Goal: Task Accomplishment & Management: Manage account settings

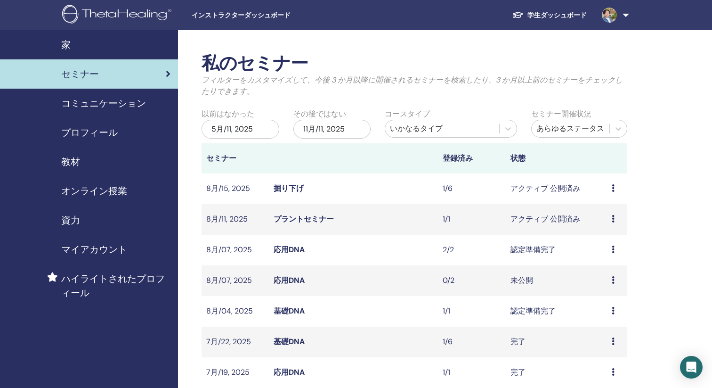
click at [136, 17] on img at bounding box center [118, 15] width 113 height 21
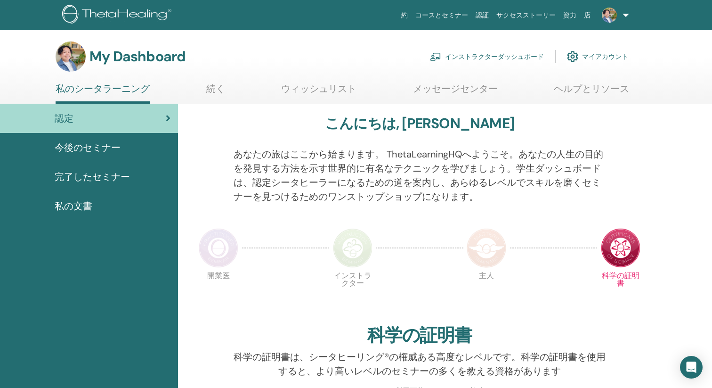
click at [502, 53] on link "インストラクターダッシュボード" at bounding box center [487, 56] width 114 height 21
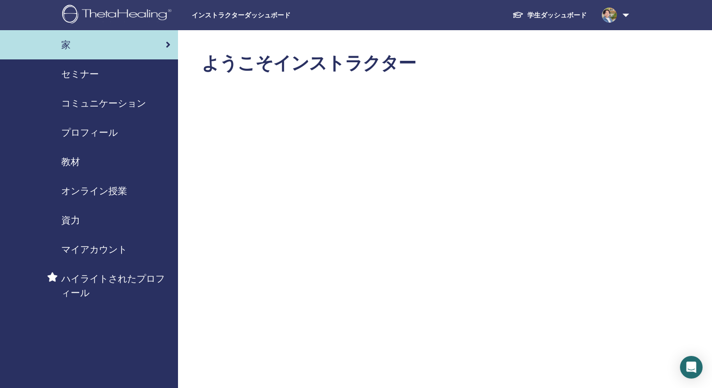
click at [75, 159] on span "教材" at bounding box center [70, 162] width 19 height 14
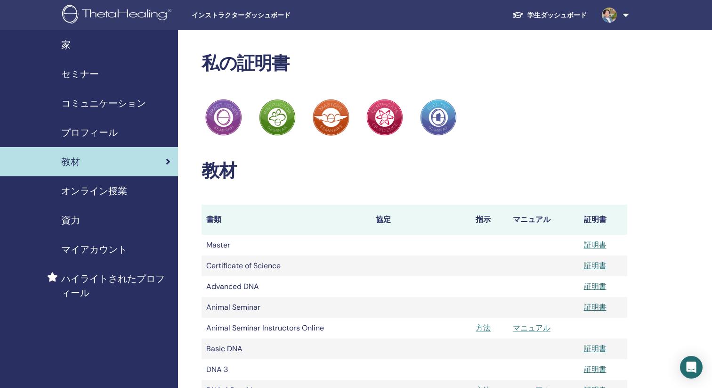
click at [97, 190] on span "オンライン授業" at bounding box center [94, 191] width 66 height 14
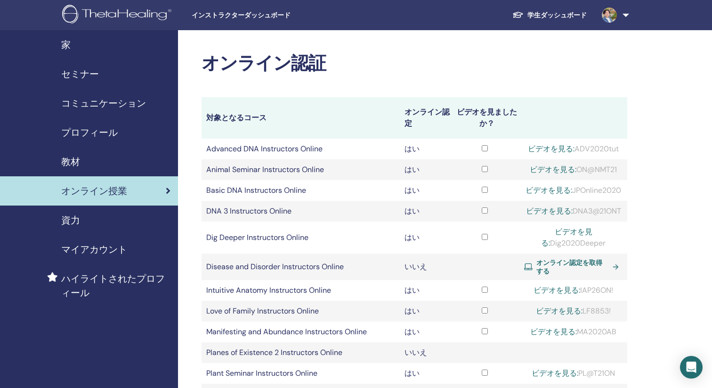
click at [77, 72] on span "セミナー" at bounding box center [80, 74] width 38 height 14
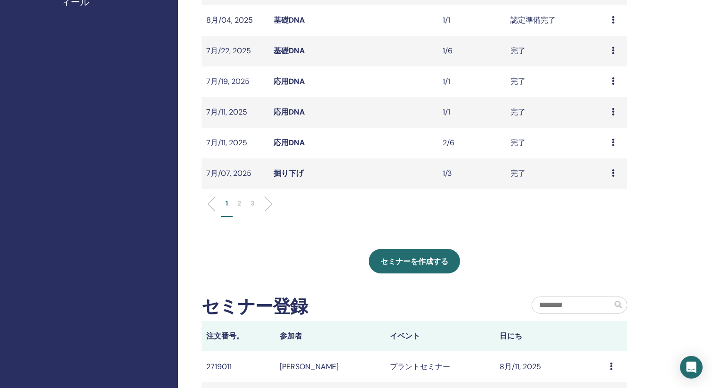
scroll to position [298, 0]
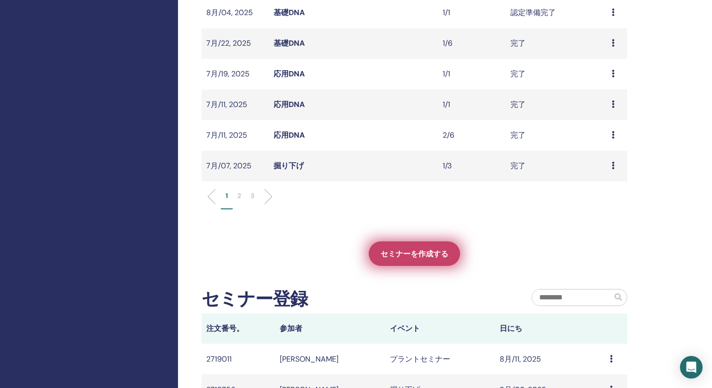
click at [409, 255] on span "セミナーを作成する" at bounding box center [415, 254] width 68 height 10
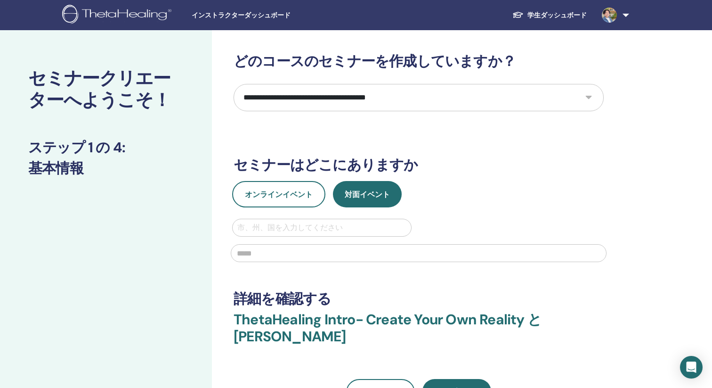
click at [413, 98] on select "**********" at bounding box center [419, 97] width 370 height 27
select select "*"
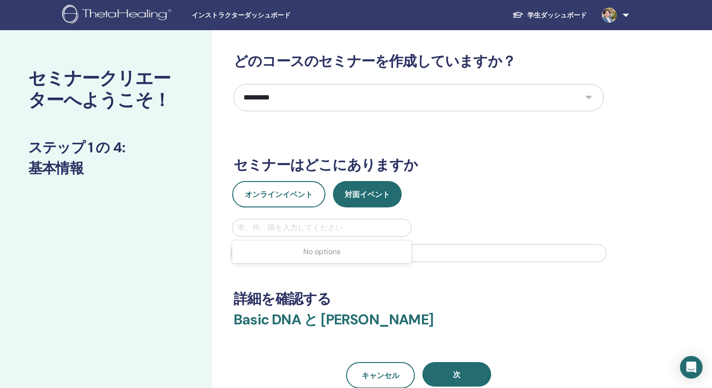
click at [328, 228] on div at bounding box center [321, 227] width 169 height 13
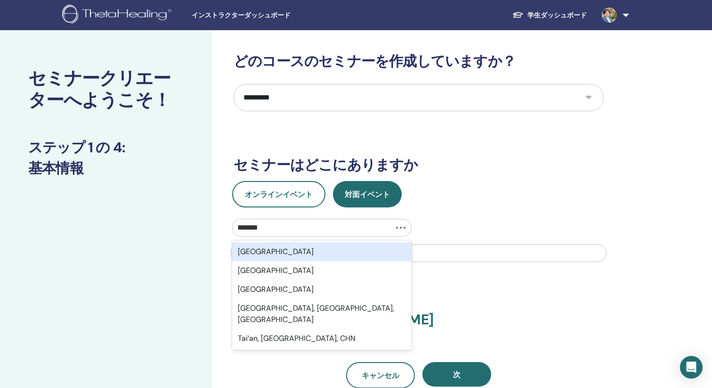
type input "********"
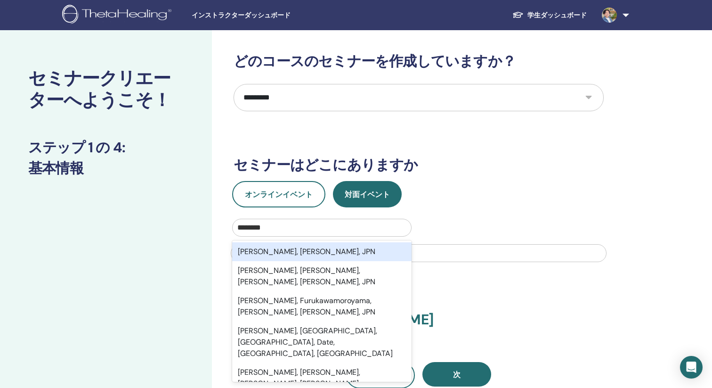
click at [272, 254] on div "Takasaki, Gumma, JPN" at bounding box center [322, 251] width 180 height 19
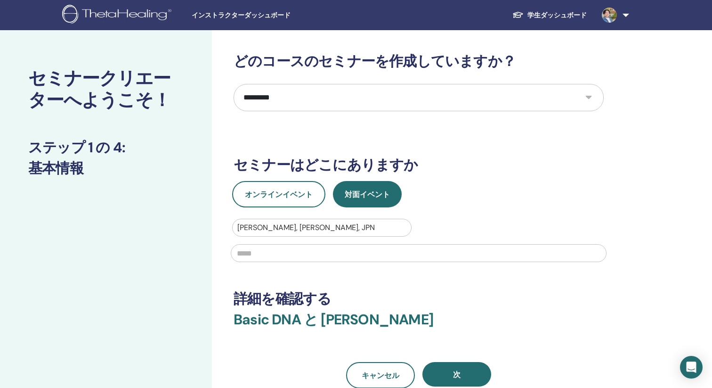
click at [277, 253] on input "text" at bounding box center [419, 253] width 376 height 18
click at [453, 369] on button "次" at bounding box center [457, 374] width 69 height 25
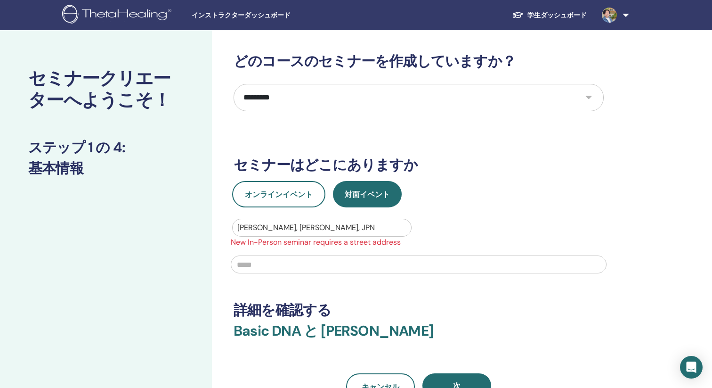
click at [299, 268] on input "text" at bounding box center [419, 264] width 376 height 18
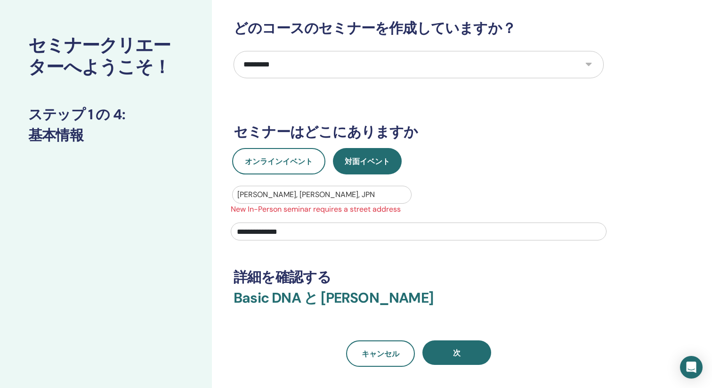
scroll to position [34, 0]
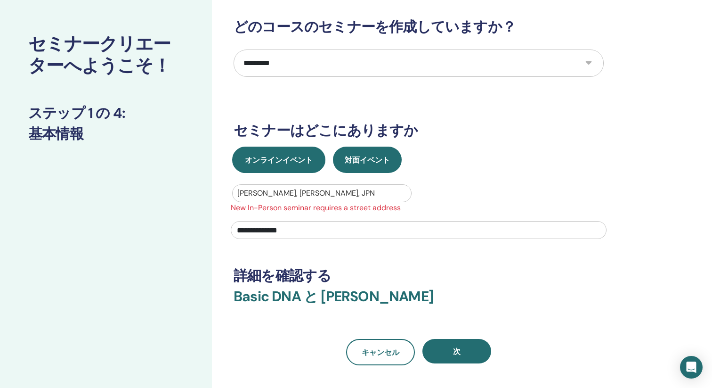
type input "**********"
click at [297, 164] on span "オンラインイベント" at bounding box center [279, 160] width 68 height 10
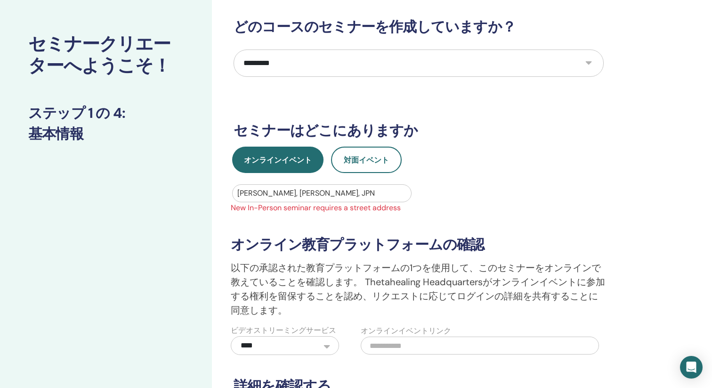
click at [461, 214] on div "**********" at bounding box center [418, 283] width 387 height 141
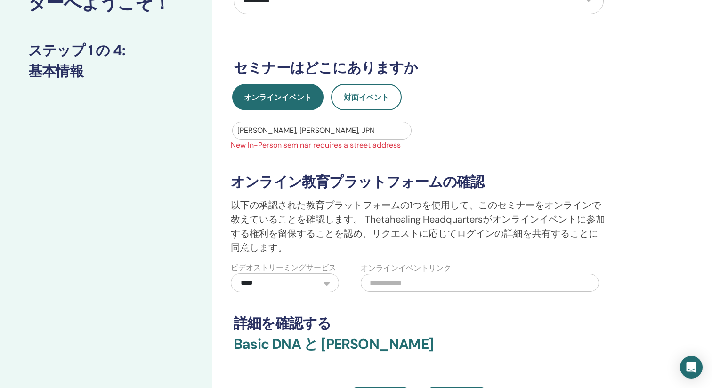
scroll to position [104, 0]
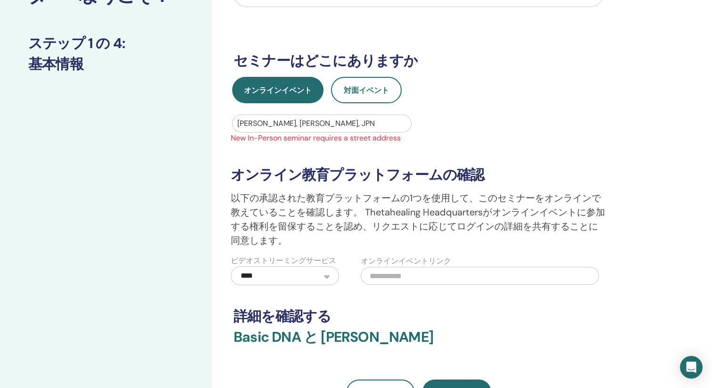
click at [308, 274] on select "**********" at bounding box center [285, 275] width 108 height 19
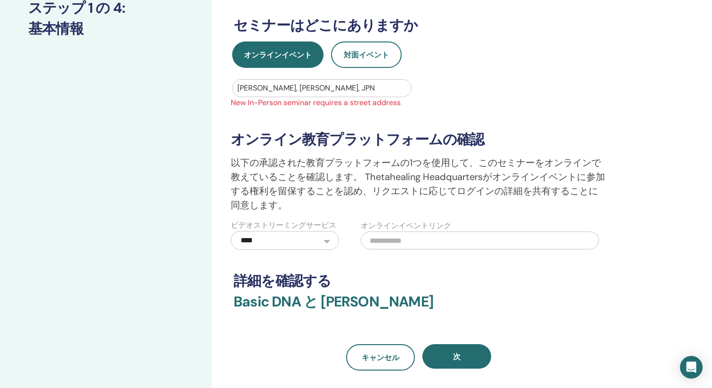
scroll to position [160, 0]
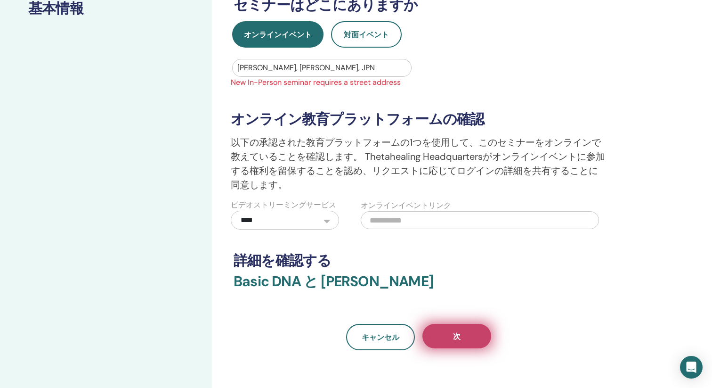
click at [466, 338] on button "次" at bounding box center [457, 336] width 69 height 25
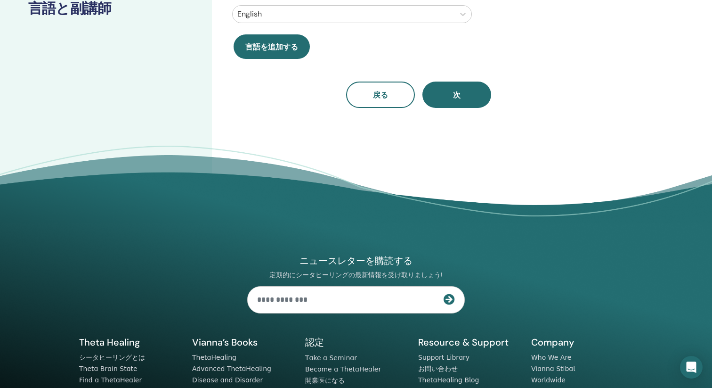
scroll to position [0, 0]
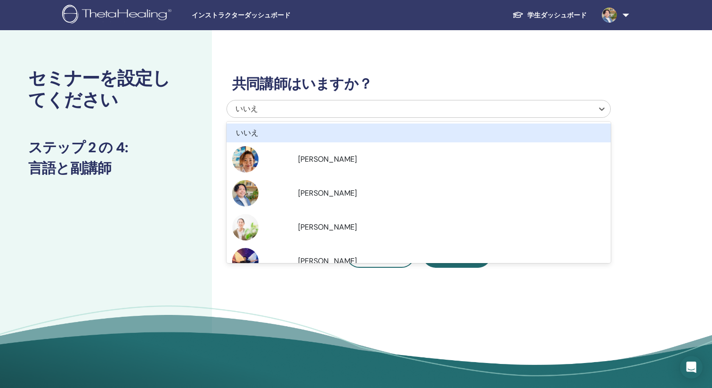
click at [382, 112] on div "いいえ" at bounding box center [383, 108] width 294 height 11
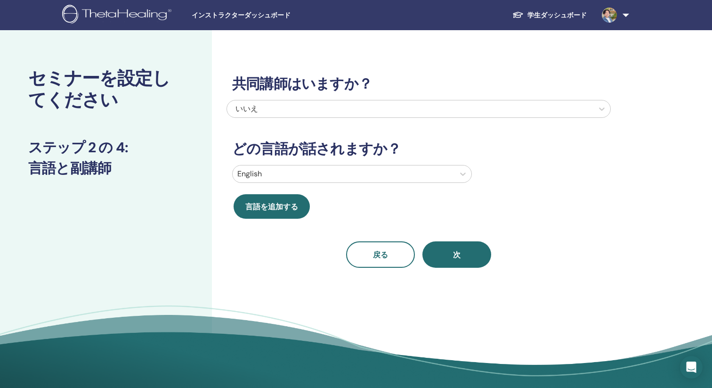
click at [526, 75] on h3 "共同講師はいますか？" at bounding box center [419, 83] width 385 height 17
click at [376, 175] on div at bounding box center [343, 173] width 213 height 13
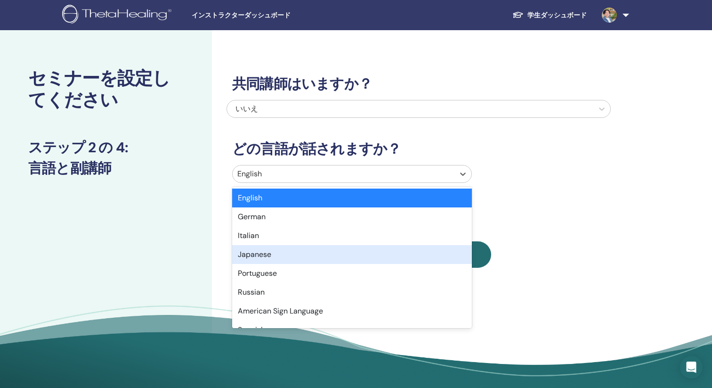
click at [265, 253] on div "Japanese" at bounding box center [352, 254] width 240 height 19
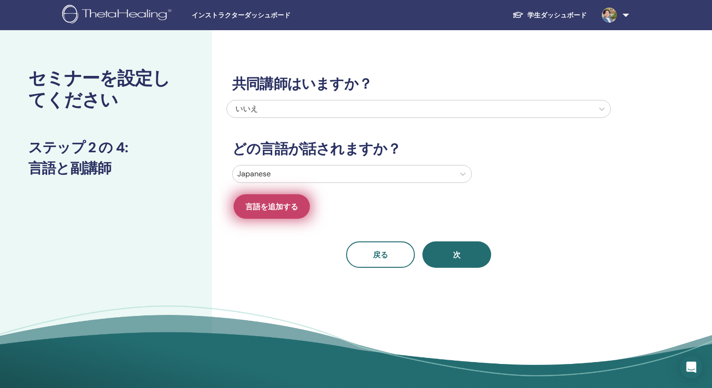
click at [276, 198] on button "言語を追加する" at bounding box center [272, 206] width 76 height 25
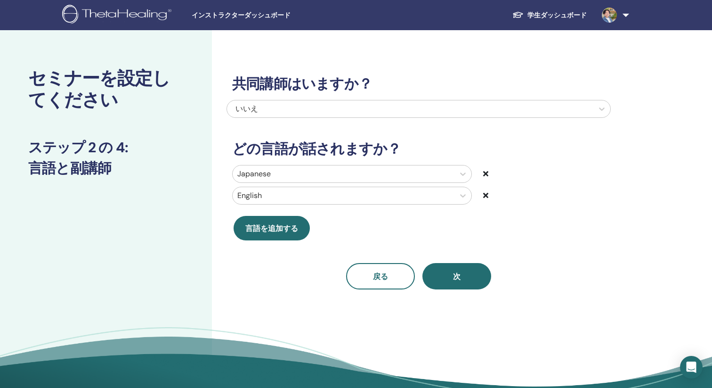
click at [486, 195] on icon at bounding box center [485, 195] width 5 height 8
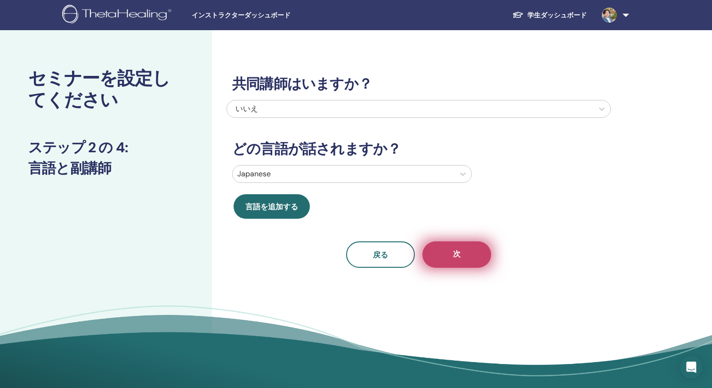
click at [456, 254] on span "次" at bounding box center [457, 255] width 8 height 12
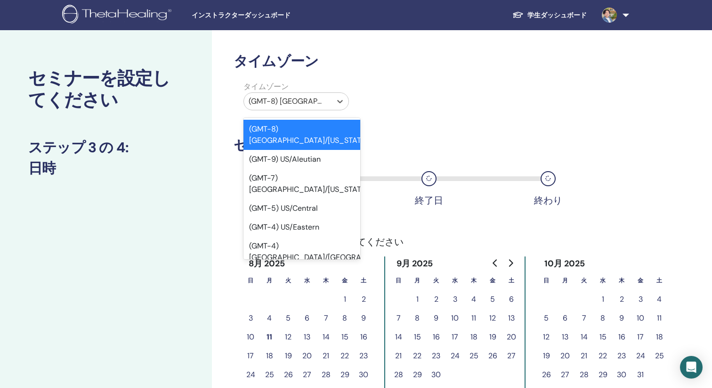
click at [328, 100] on div "(GMT-8) US/Alaska" at bounding box center [288, 101] width 88 height 17
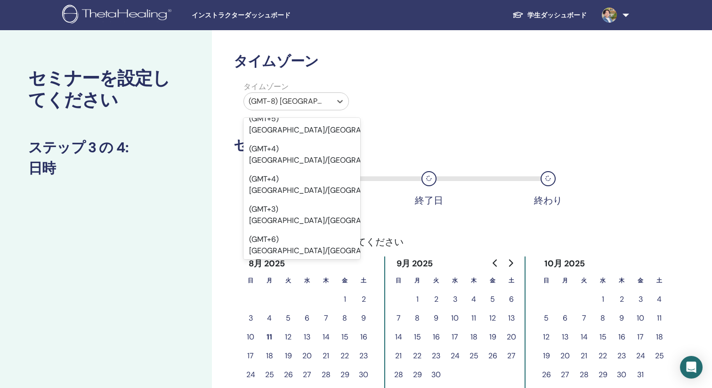
scroll to position [10483, 0]
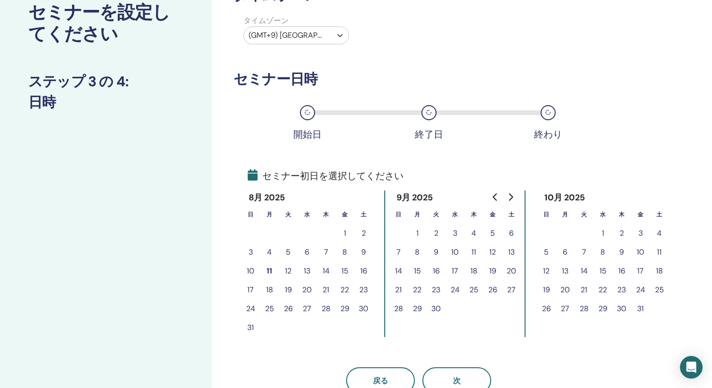
scroll to position [73, 0]
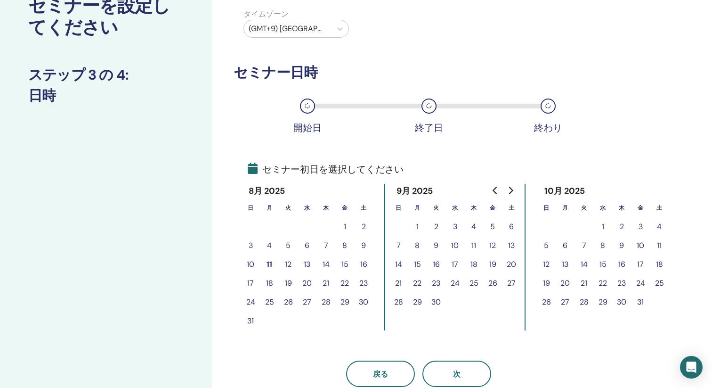
click at [324, 246] on button "7" at bounding box center [326, 245] width 19 height 19
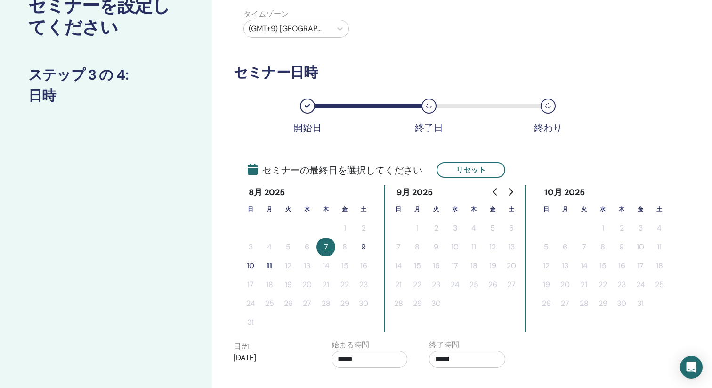
click at [361, 248] on button "9" at bounding box center [363, 246] width 19 height 19
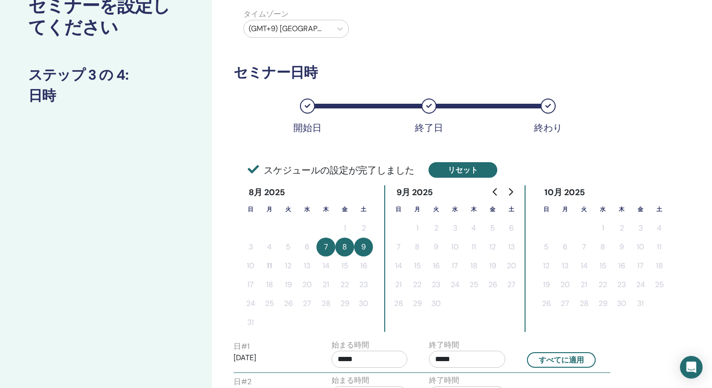
click at [449, 171] on button "リセット" at bounding box center [463, 170] width 69 height 16
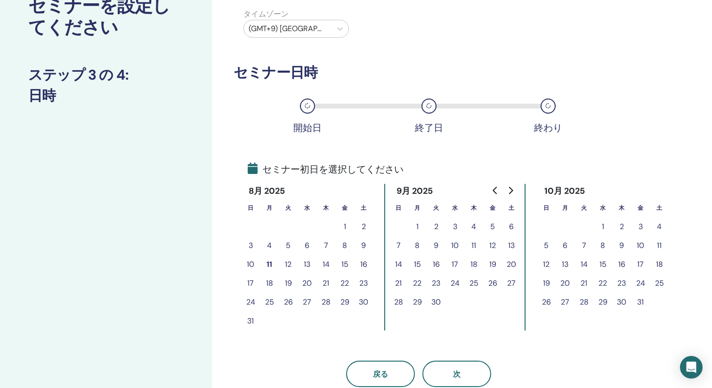
click at [269, 265] on button "11" at bounding box center [269, 264] width 19 height 19
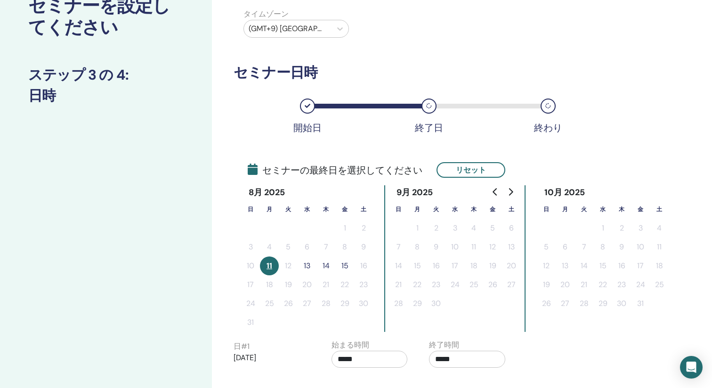
click at [307, 268] on button "13" at bounding box center [307, 265] width 19 height 19
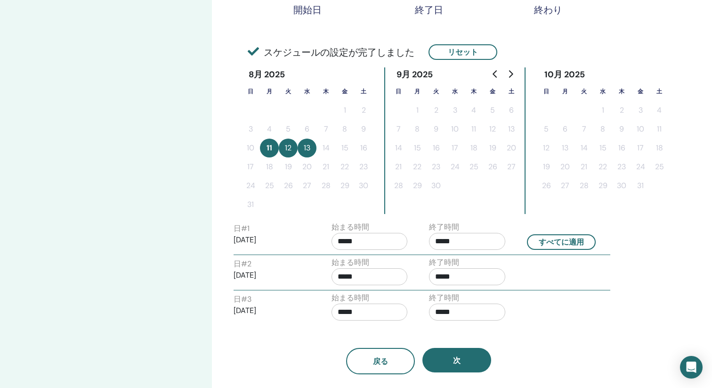
scroll to position [203, 0]
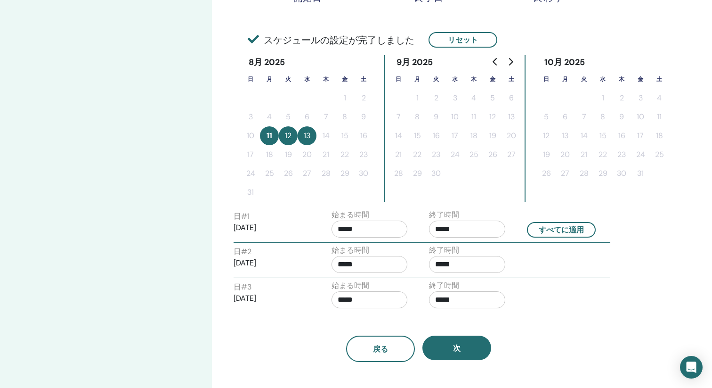
click at [375, 233] on input "*****" at bounding box center [370, 229] width 76 height 17
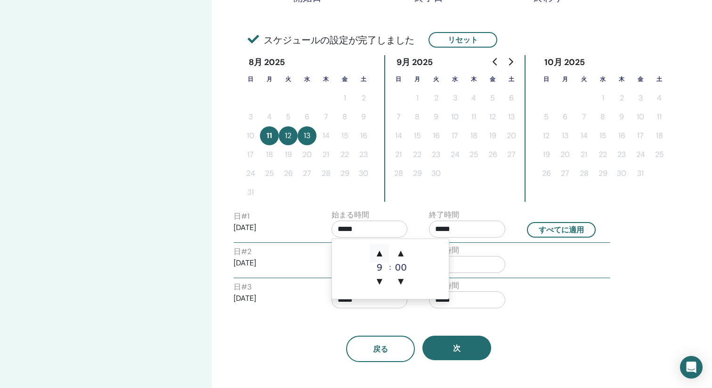
click at [379, 252] on span "▲" at bounding box center [379, 253] width 19 height 19
type input "*****"
click at [463, 230] on input "*****" at bounding box center [467, 229] width 76 height 17
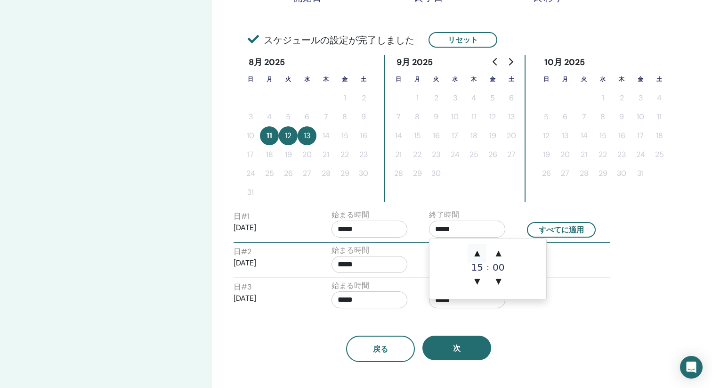
click at [479, 252] on span "▲" at bounding box center [477, 253] width 19 height 19
click at [479, 275] on span "▼" at bounding box center [477, 281] width 19 height 19
type input "*****"
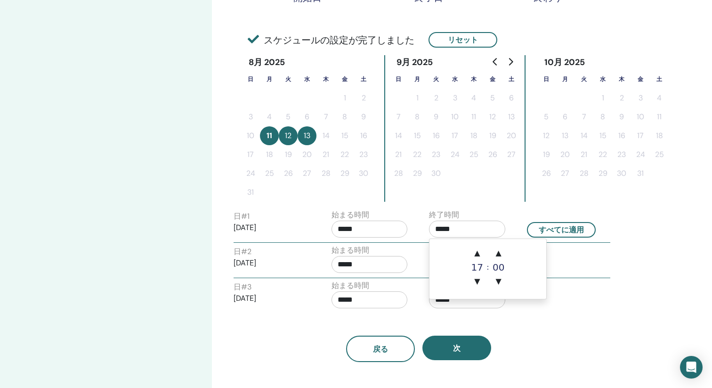
click at [554, 285] on div "日 # 3 2025/08/13 始まる時間 ***** 終了時間 *****" at bounding box center [422, 296] width 391 height 33
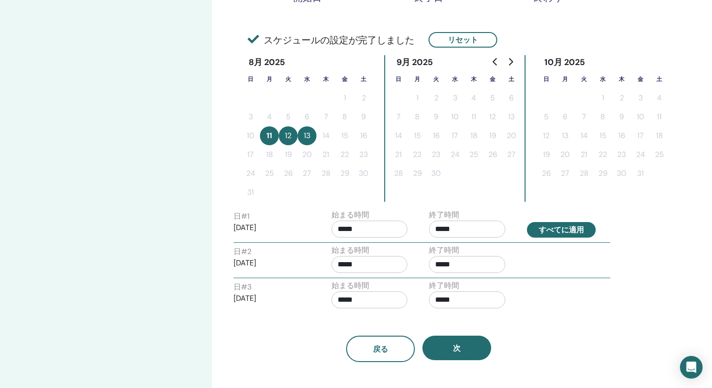
click at [571, 226] on button "すべてに適用" at bounding box center [561, 230] width 69 height 16
type input "*****"
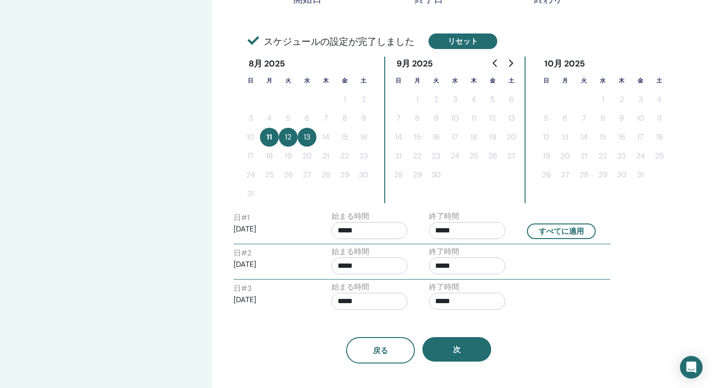
scroll to position [202, 0]
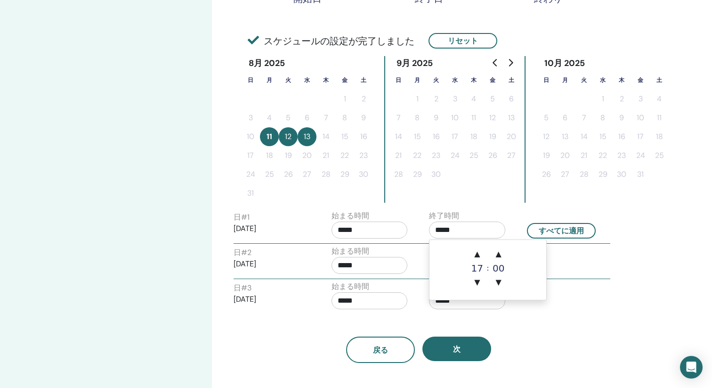
click at [466, 229] on input "*****" at bounding box center [467, 229] width 76 height 17
click at [476, 250] on span "▲" at bounding box center [477, 254] width 19 height 19
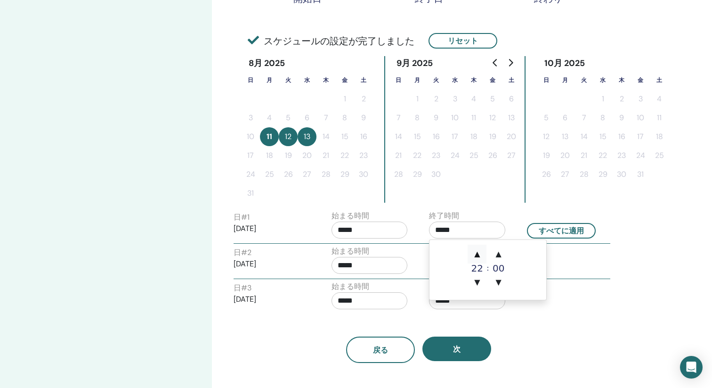
click at [476, 250] on span "▲" at bounding box center [477, 254] width 19 height 19
click at [478, 283] on span "▼" at bounding box center [477, 282] width 19 height 19
click at [500, 280] on span "▼" at bounding box center [499, 282] width 19 height 19
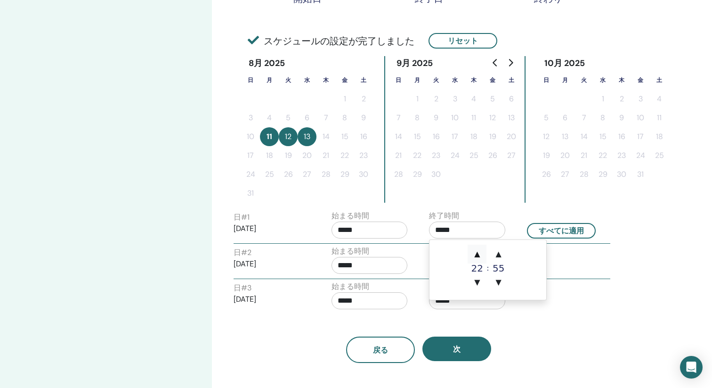
click at [480, 251] on span "▲" at bounding box center [477, 254] width 19 height 19
click at [479, 285] on span "▼" at bounding box center [477, 282] width 19 height 19
click at [478, 281] on span "▼" at bounding box center [477, 282] width 19 height 19
click at [477, 257] on span "▲" at bounding box center [477, 254] width 19 height 19
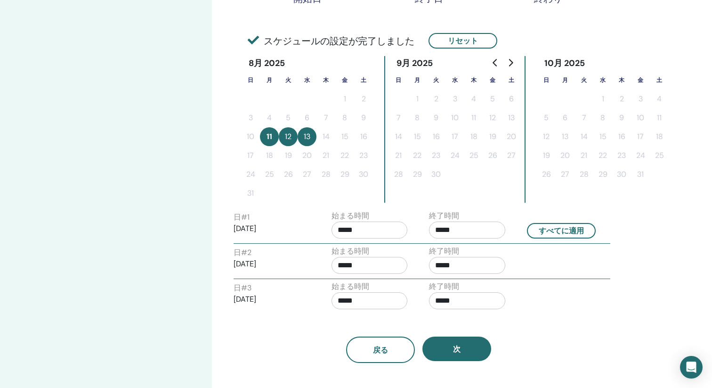
click at [609, 273] on div "日 # 2 2025/08/12 始まる時間 ***** 終了時間 *****" at bounding box center [422, 262] width 391 height 33
click at [477, 231] on input "*****" at bounding box center [467, 229] width 76 height 17
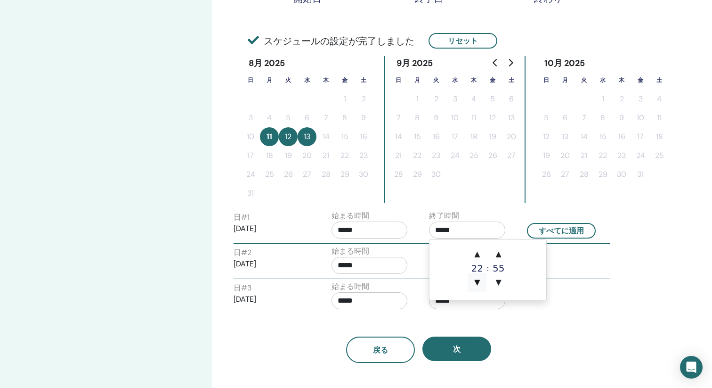
click at [479, 283] on span "▼" at bounding box center [477, 282] width 19 height 19
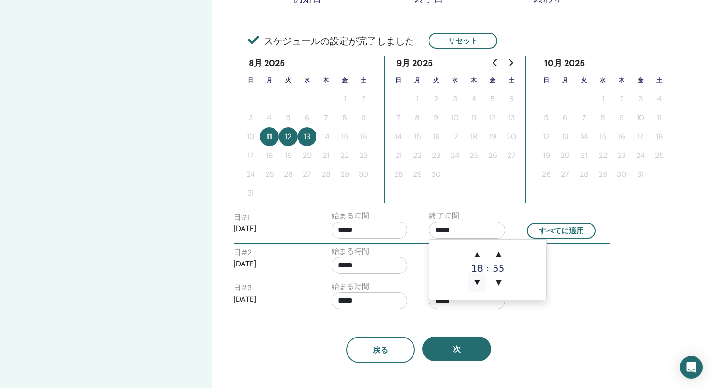
click at [479, 283] on span "▼" at bounding box center [477, 282] width 19 height 19
click at [501, 282] on span "▼" at bounding box center [499, 282] width 19 height 19
click at [497, 251] on span "▲" at bounding box center [499, 254] width 19 height 19
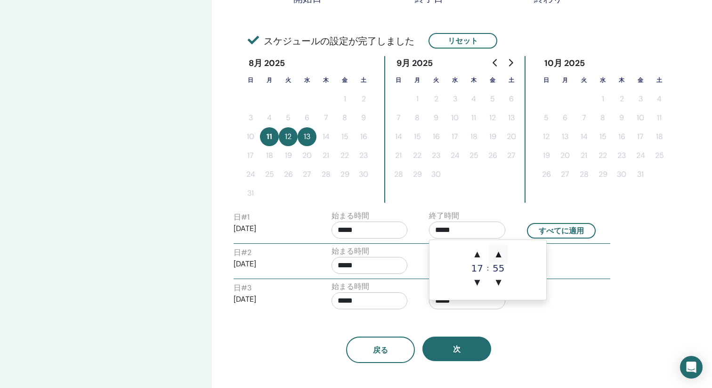
click at [497, 251] on span "▲" at bounding box center [499, 254] width 19 height 19
click at [480, 256] on span "▲" at bounding box center [477, 254] width 19 height 19
click at [478, 283] on span "▼" at bounding box center [477, 282] width 19 height 19
type input "*****"
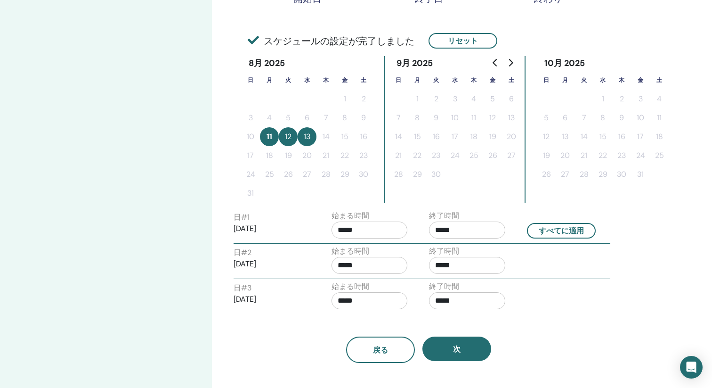
click at [622, 300] on div "タイムゾーン タイムゾーン (GMT+9) Japan セミナー日時 開始日 終了日 終わり スケジュールの設定が完了しました リセット 8月 2025 日 …" at bounding box center [449, 161] width 475 height 666
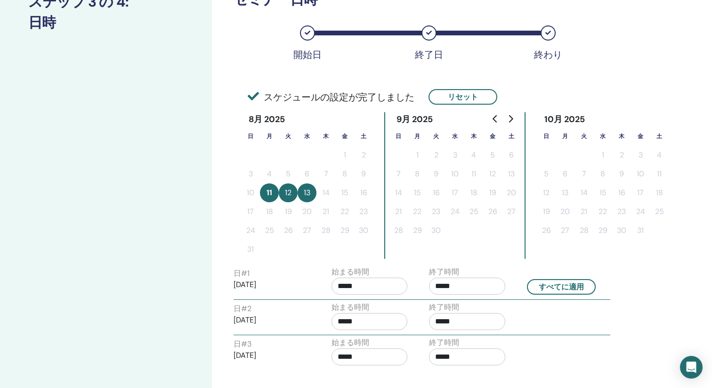
scroll to position [239, 0]
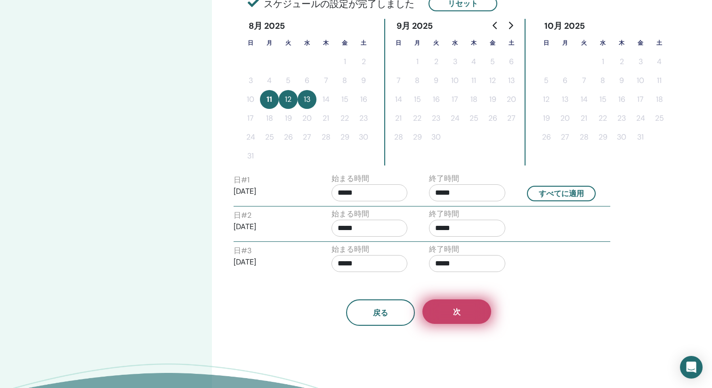
click at [465, 317] on button "次" at bounding box center [457, 311] width 69 height 25
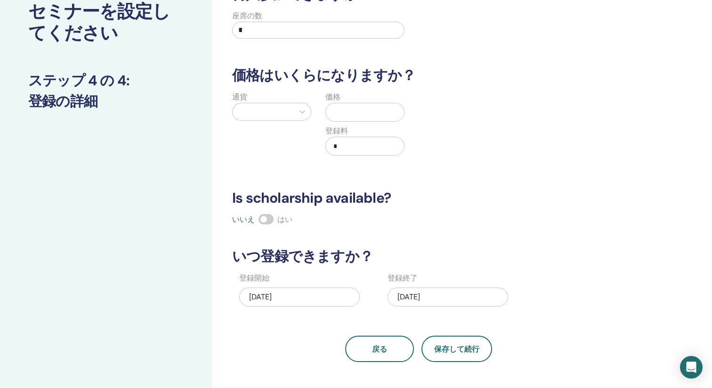
scroll to position [0, 0]
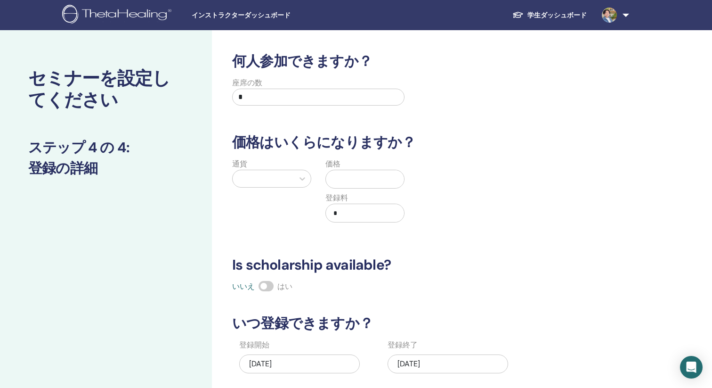
click at [299, 100] on input "*" at bounding box center [318, 97] width 172 height 17
type input "*"
click at [499, 171] on div "通貨 価格 登録料 *" at bounding box center [412, 195] width 385 height 75
click at [285, 178] on div at bounding box center [263, 178] width 52 height 13
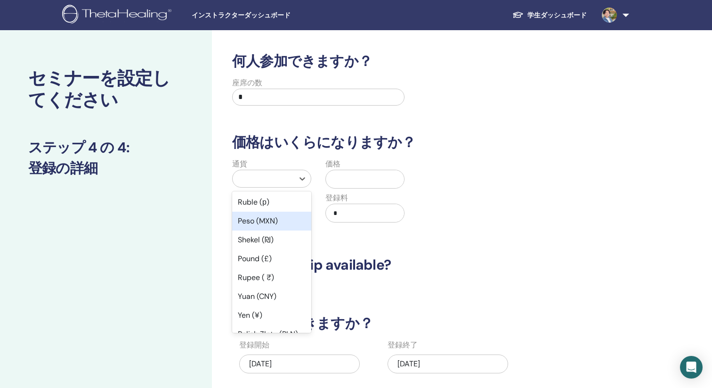
scroll to position [61, 0]
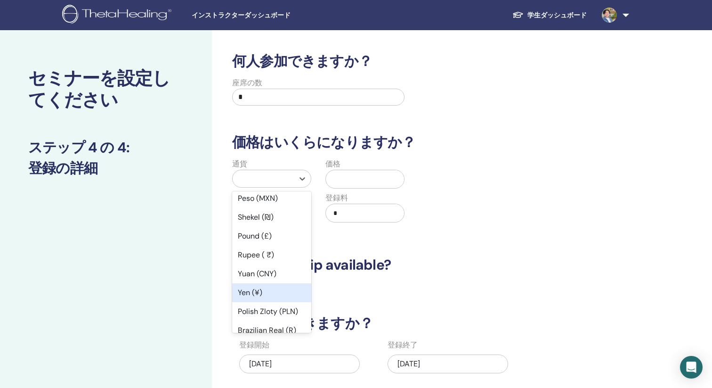
click at [260, 290] on div "Yen (¥)" at bounding box center [271, 292] width 79 height 19
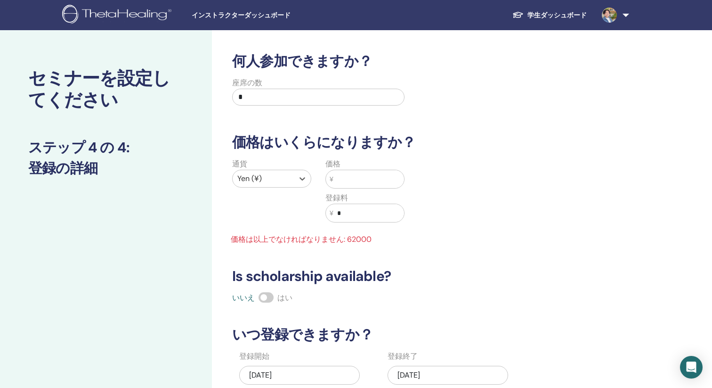
click at [376, 173] on input "text" at bounding box center [369, 179] width 71 height 18
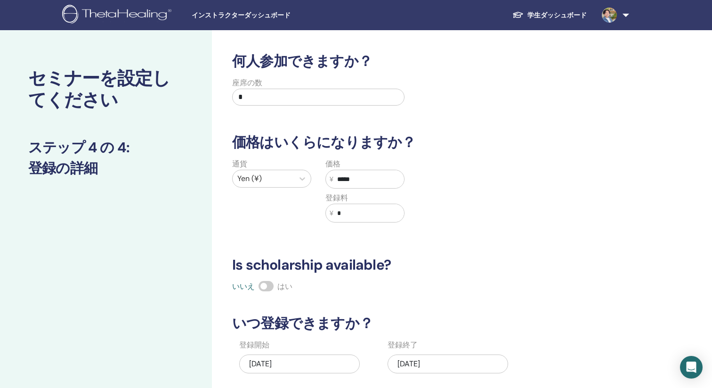
type input "*****"
click at [477, 236] on div "何人参加できますか？ 座席の数 * 価格はいくらになりますか？ 通貨 Yen (¥) 価格 ¥ ***** 登録料 ¥ * Is scholarship av…" at bounding box center [419, 241] width 385 height 376
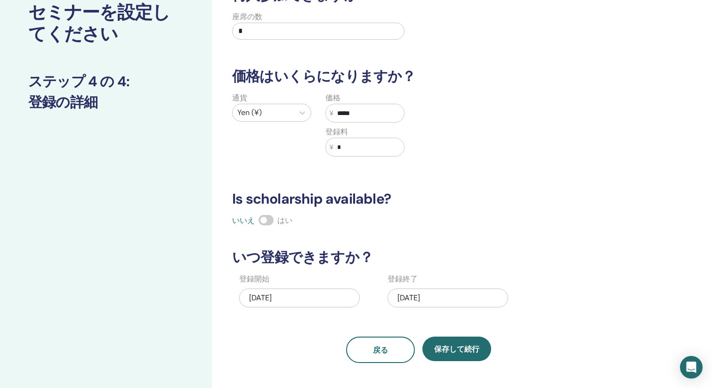
scroll to position [66, 0]
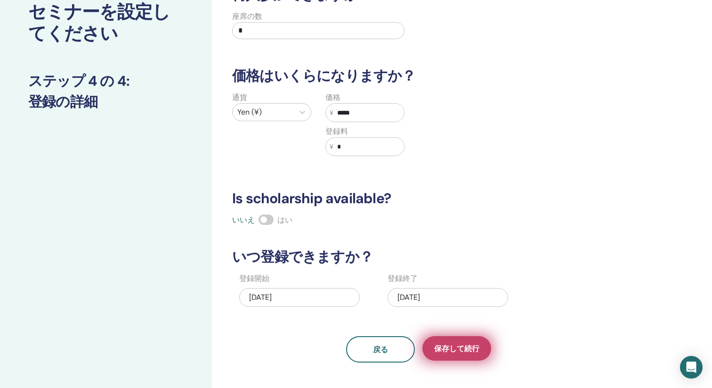
click at [465, 347] on span "保存して続行" at bounding box center [456, 349] width 45 height 10
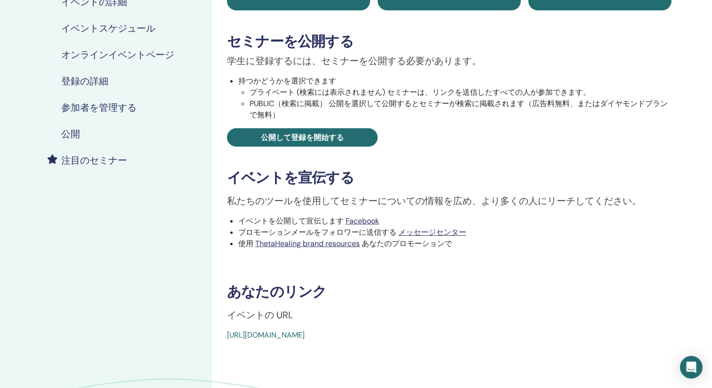
scroll to position [151, 0]
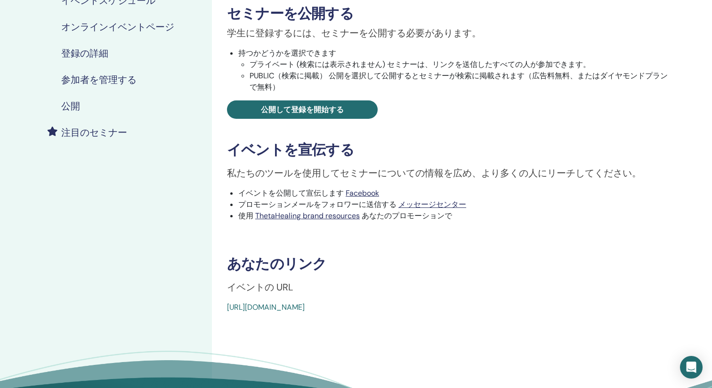
click at [305, 307] on link "https://www.thetahealing.com/seminar-374580-details.html" at bounding box center [266, 307] width 78 height 10
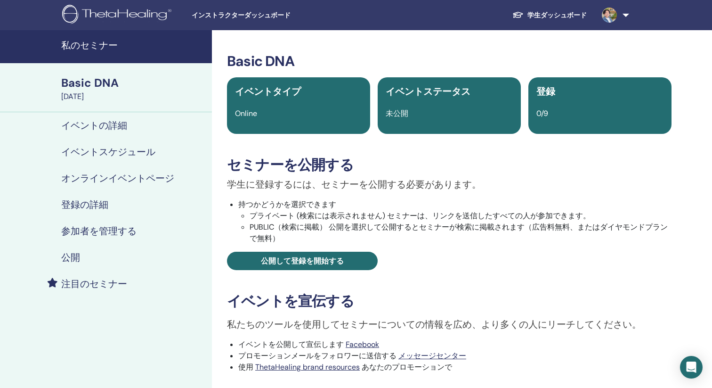
click at [76, 261] on h4 "公開" at bounding box center [70, 257] width 19 height 11
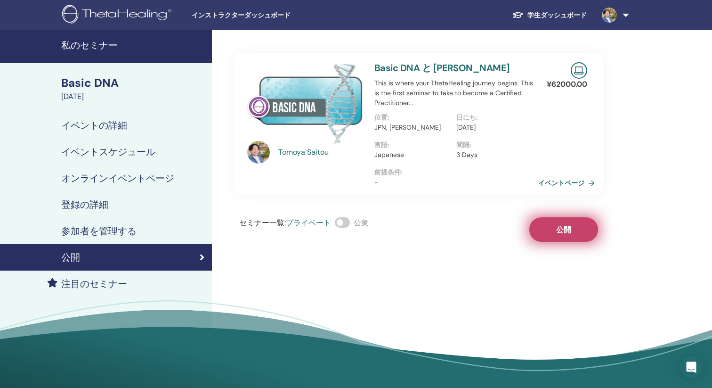
click at [580, 230] on button "公開" at bounding box center [564, 229] width 69 height 25
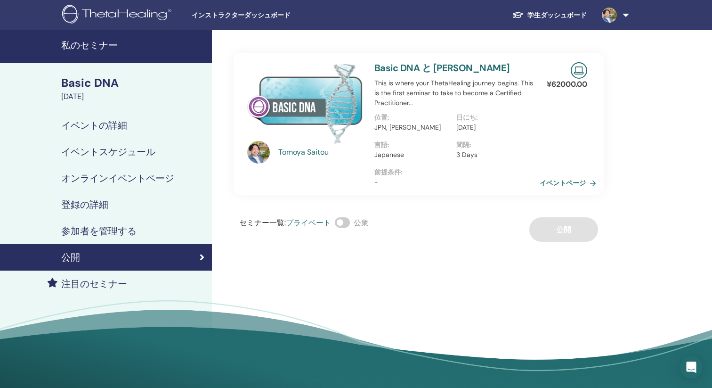
click at [569, 184] on link "イベントページ" at bounding box center [570, 183] width 60 height 14
click at [344, 221] on span at bounding box center [342, 222] width 15 height 10
click at [560, 183] on link "イベントページ" at bounding box center [570, 183] width 60 height 14
click at [95, 203] on h4 "登録の詳細" at bounding box center [84, 204] width 47 height 11
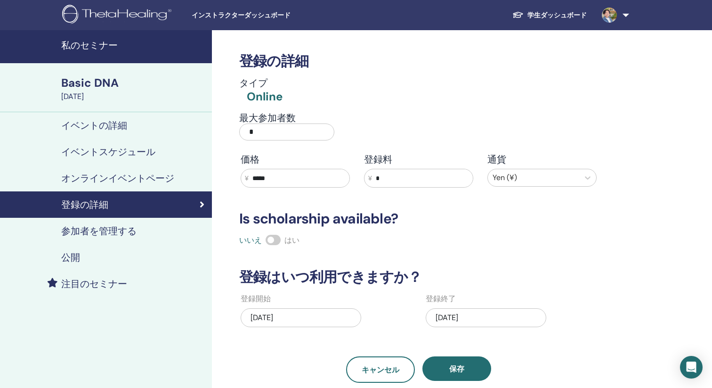
click at [108, 122] on h4 "イベントの詳細" at bounding box center [94, 125] width 66 height 11
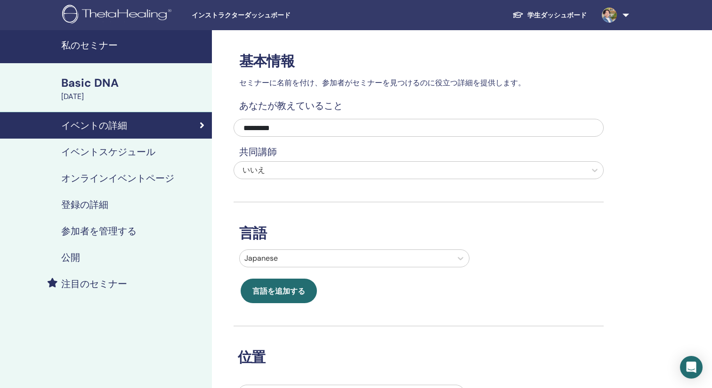
click at [122, 233] on h4 "参加者を管理する" at bounding box center [98, 230] width 75 height 11
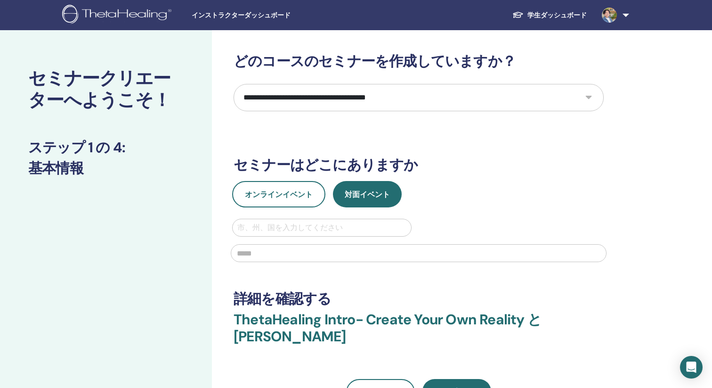
click at [259, 23] on div "インストラクターダッシュボード 学生ダッシュボード TS Tomoya Saitou 私のシータラーニング 私のシータヒーリング 私のセミナー ウィッシュリス…" at bounding box center [356, 15] width 656 height 30
click at [257, 17] on span "インストラクターダッシュボード" at bounding box center [262, 15] width 141 height 10
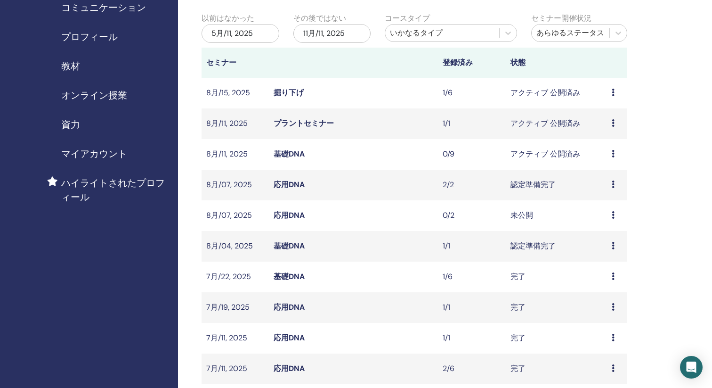
scroll to position [99, 0]
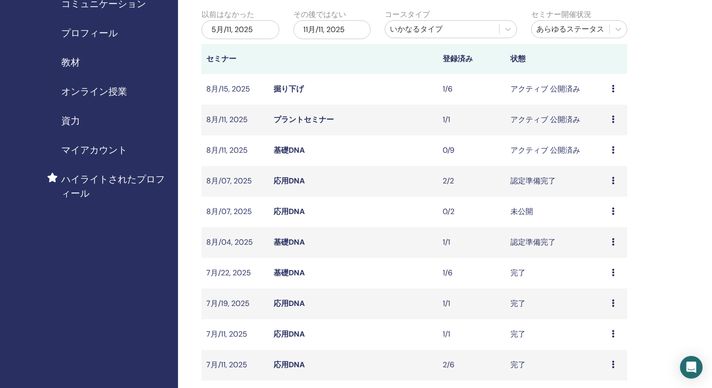
click at [296, 122] on link "プラントセミナー" at bounding box center [304, 120] width 60 height 10
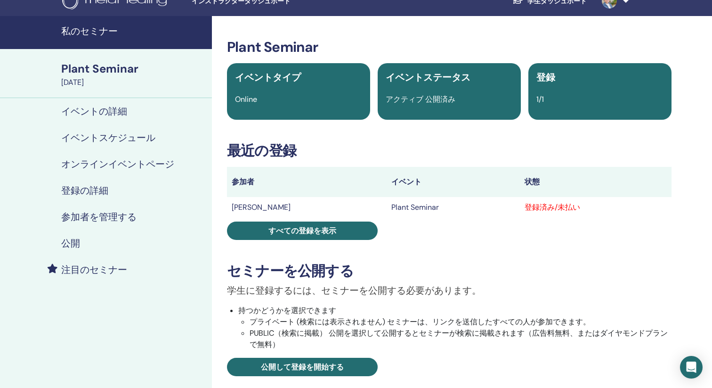
scroll to position [24, 0]
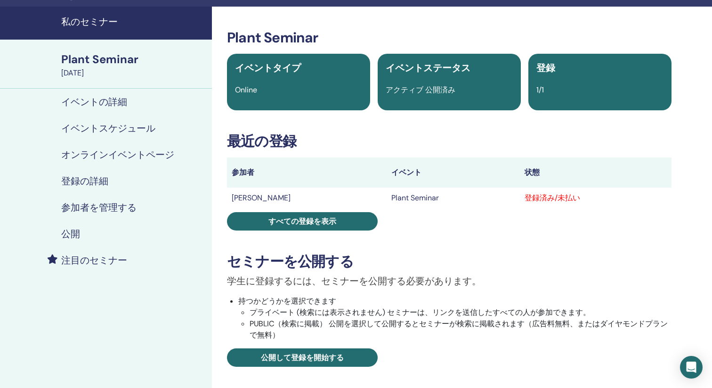
click at [104, 207] on h4 "参加者を管理する" at bounding box center [98, 207] width 75 height 11
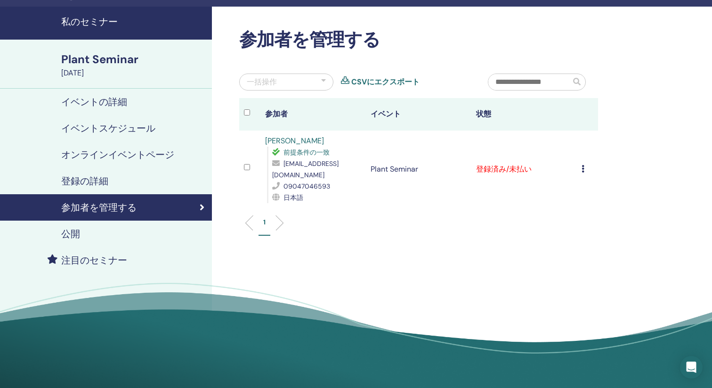
click at [585, 164] on div "登録をキャンセルする 自動認証しない 有料としてマーク 未払いとしてマーク 不在としてマーク 完了して認定する 証明書のダウンロード" at bounding box center [588, 169] width 12 height 11
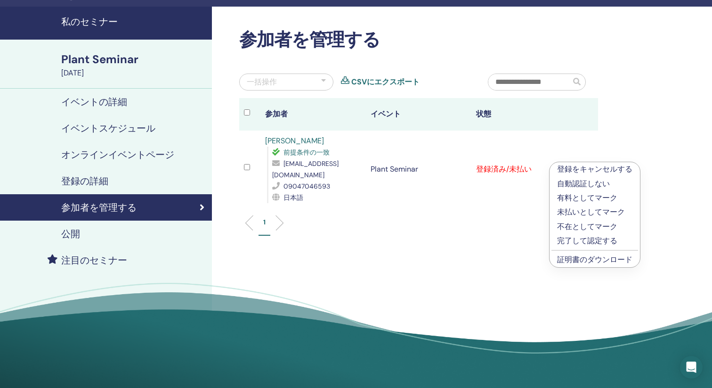
click at [587, 241] on p "完了して認定する" at bounding box center [594, 240] width 75 height 11
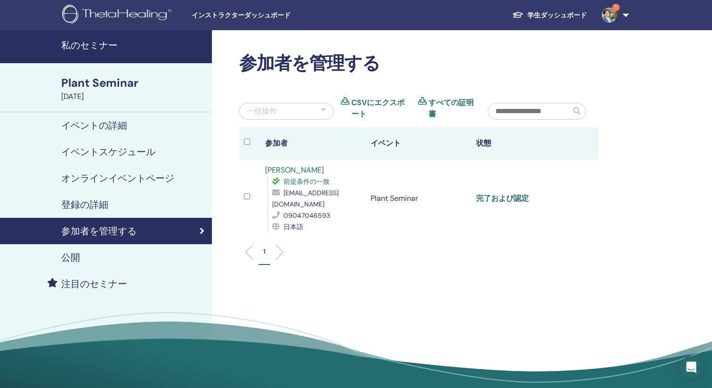
click at [514, 193] on link "完了および認定" at bounding box center [502, 198] width 53 height 10
click at [90, 44] on h4 "私のセミナー" at bounding box center [133, 45] width 145 height 11
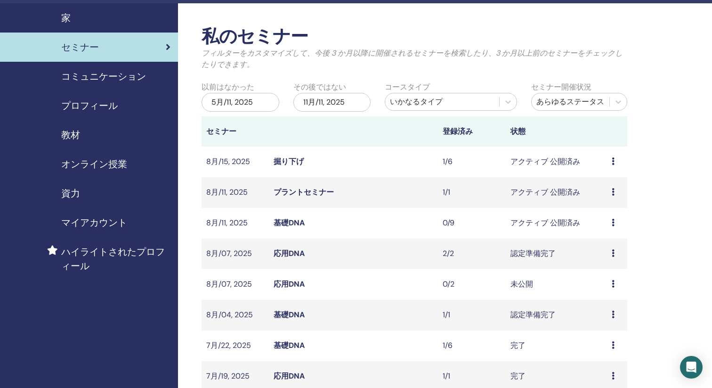
scroll to position [48, 0]
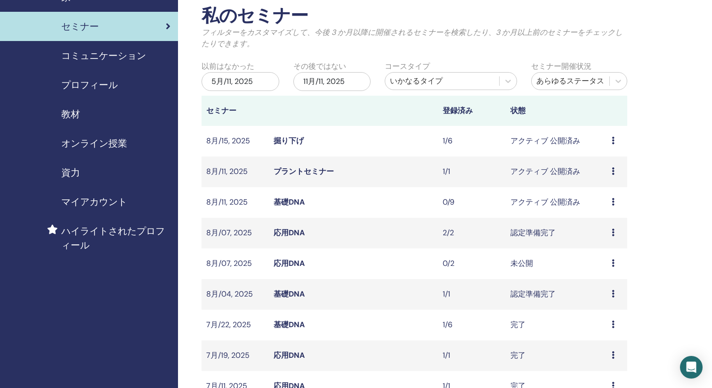
click at [613, 203] on icon at bounding box center [613, 202] width 3 height 8
click at [605, 252] on p "キャンセル" at bounding box center [607, 252] width 38 height 11
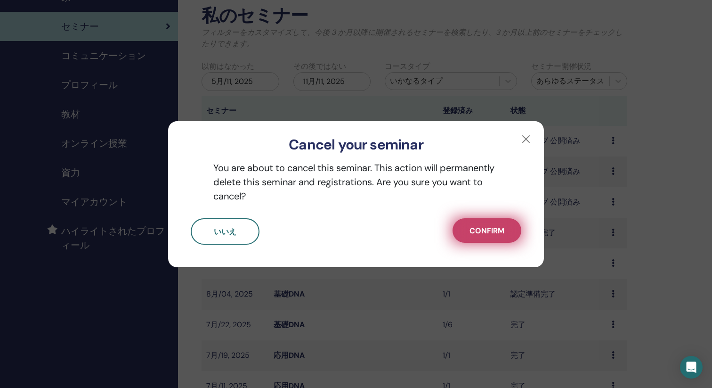
click at [496, 232] on span "Confirm" at bounding box center [487, 231] width 35 height 10
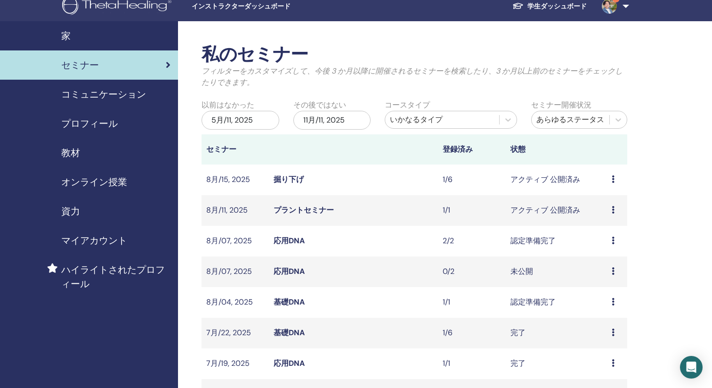
scroll to position [0, 0]
